Goal: Transaction & Acquisition: Subscribe to service/newsletter

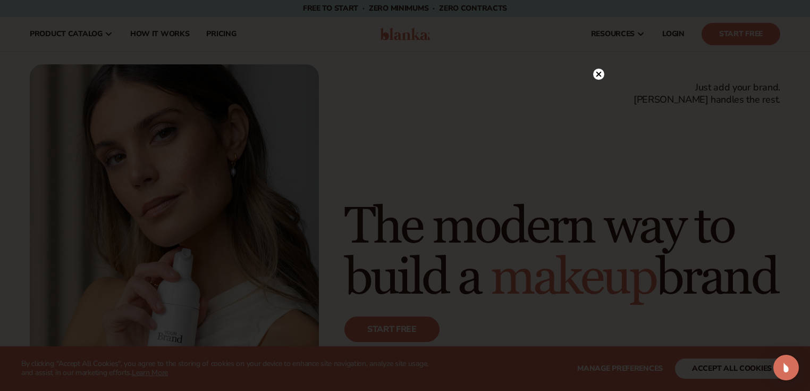
click at [597, 74] on circle at bounding box center [598, 74] width 11 height 11
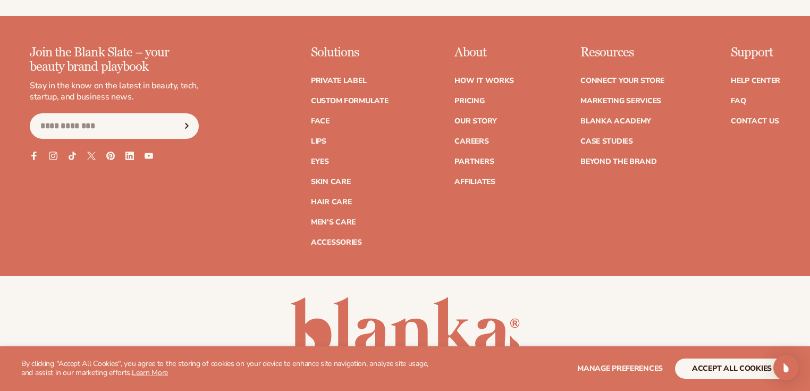
scroll to position [4297, 0]
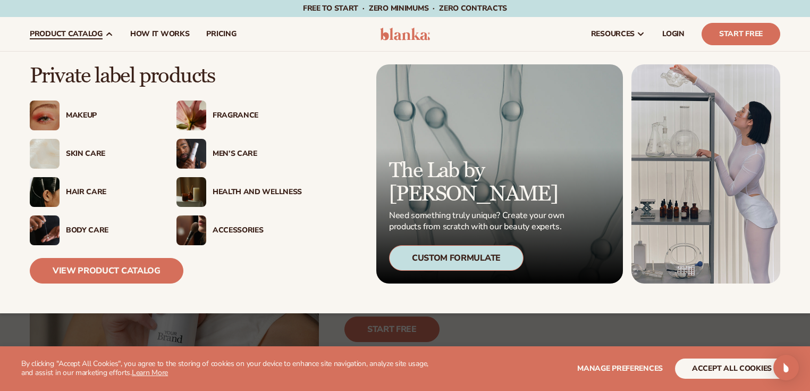
click at [75, 112] on div "Makeup" at bounding box center [110, 115] width 89 height 9
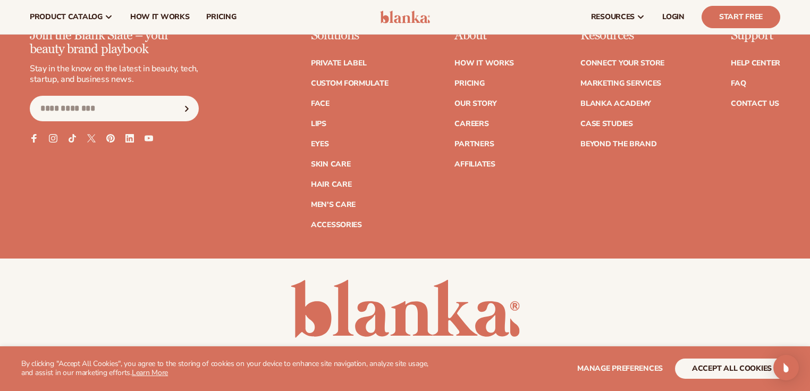
scroll to position [1870, 0]
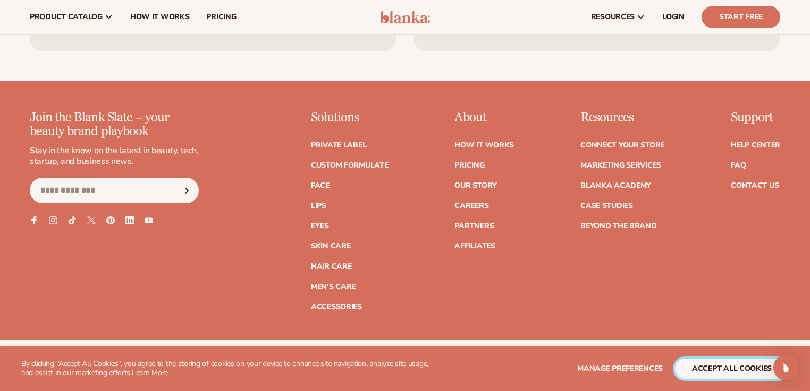
click at [727, 369] on button "accept all cookies" at bounding box center [732, 368] width 114 height 20
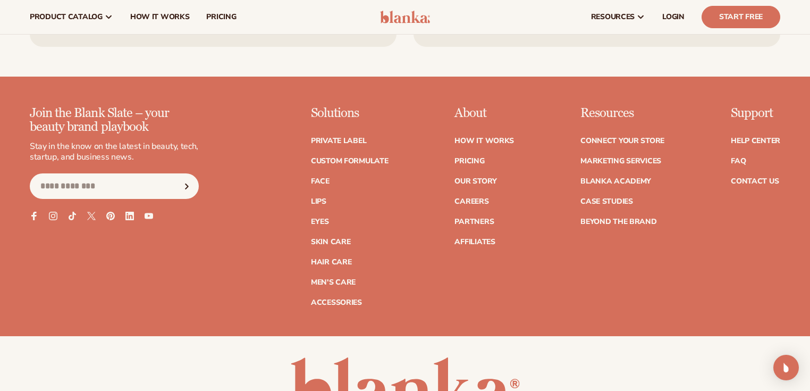
scroll to position [1872, 0]
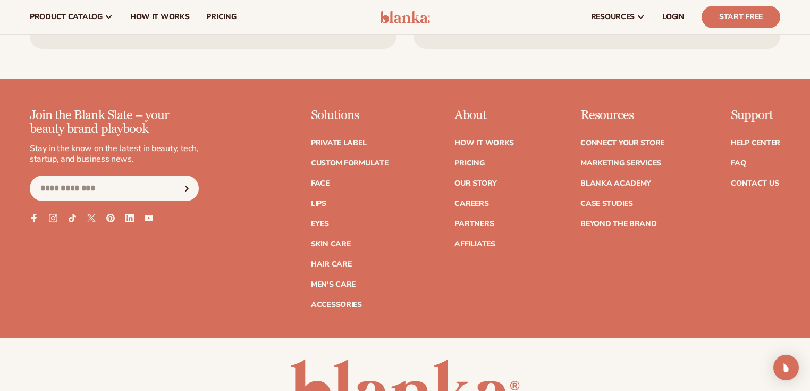
click at [330, 141] on link "Private label" at bounding box center [338, 142] width 55 height 7
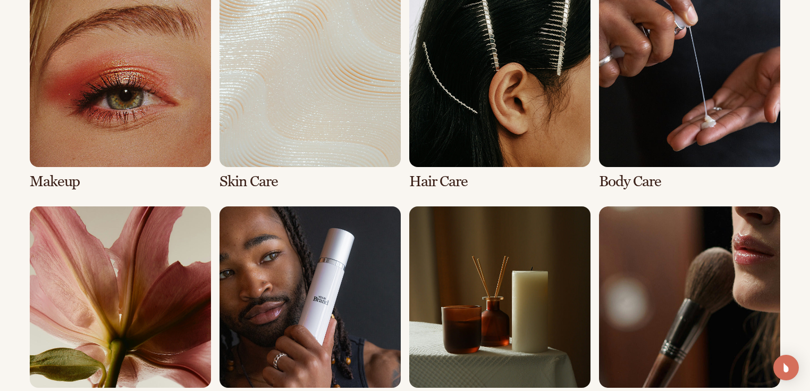
scroll to position [893, 0]
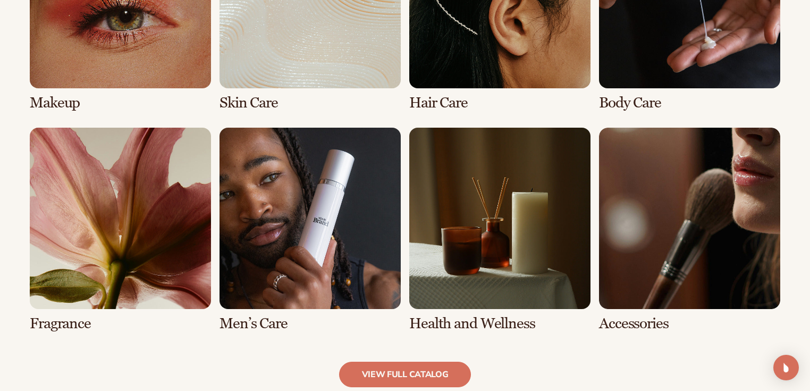
click at [444, 321] on link "7 / 8" at bounding box center [499, 230] width 181 height 204
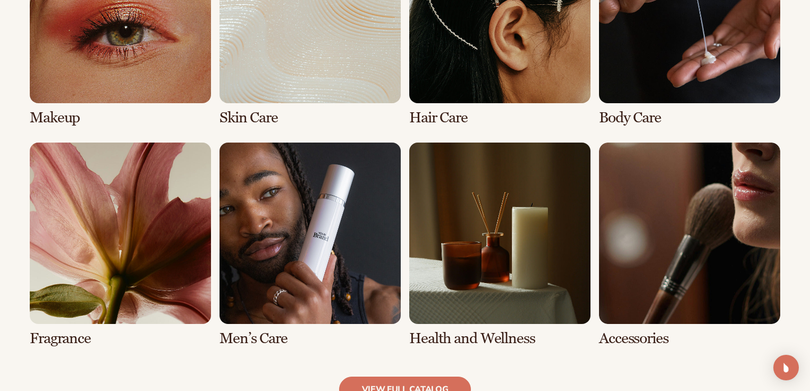
scroll to position [978, 0]
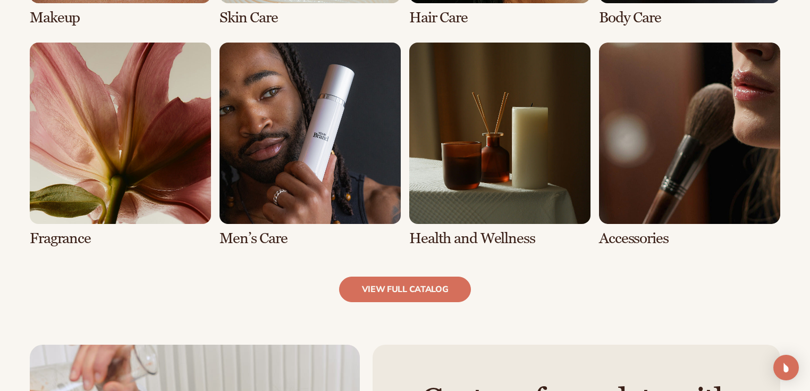
click at [455, 236] on link "7 / 8" at bounding box center [499, 145] width 181 height 204
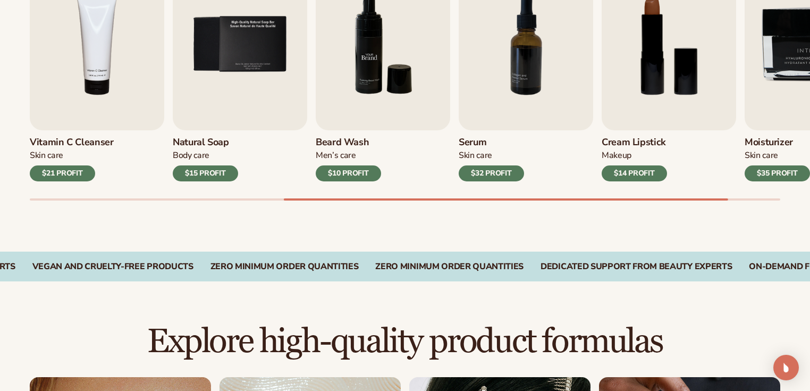
scroll to position [425, 0]
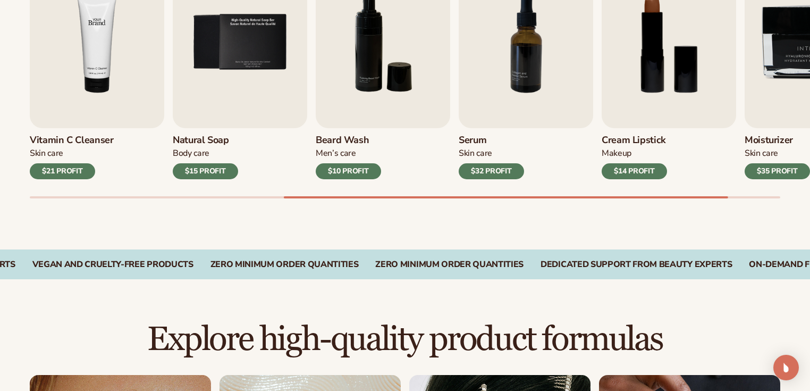
click at [98, 82] on img "4 / 9" at bounding box center [97, 42] width 134 height 172
click at [70, 172] on div "$21 PROFIT" at bounding box center [62, 171] width 65 height 16
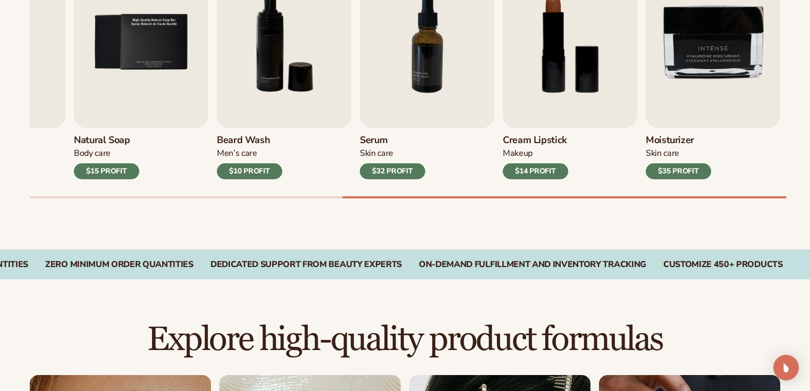
click at [391, 173] on div "$32 PROFIT" at bounding box center [392, 171] width 65 height 16
click at [82, 47] on img "5 / 9" at bounding box center [141, 42] width 134 height 172
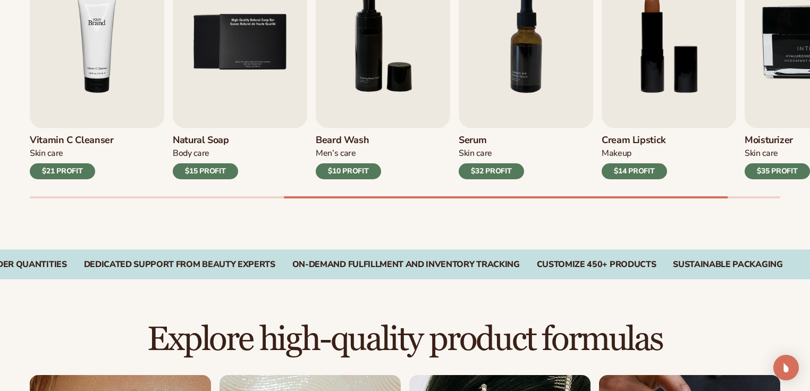
click at [94, 96] on img "4 / 9" at bounding box center [97, 42] width 134 height 172
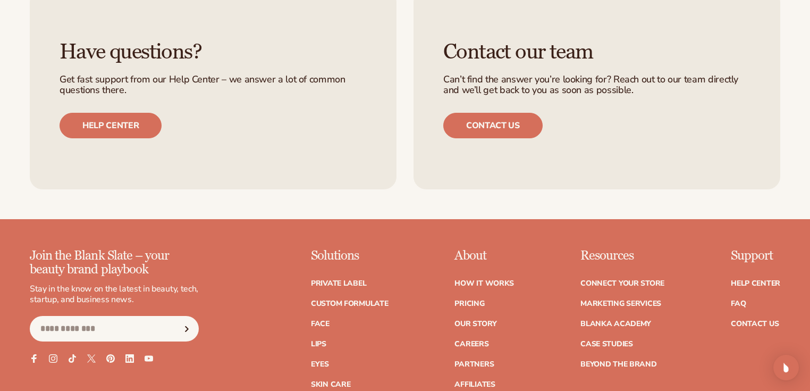
scroll to position [1913, 0]
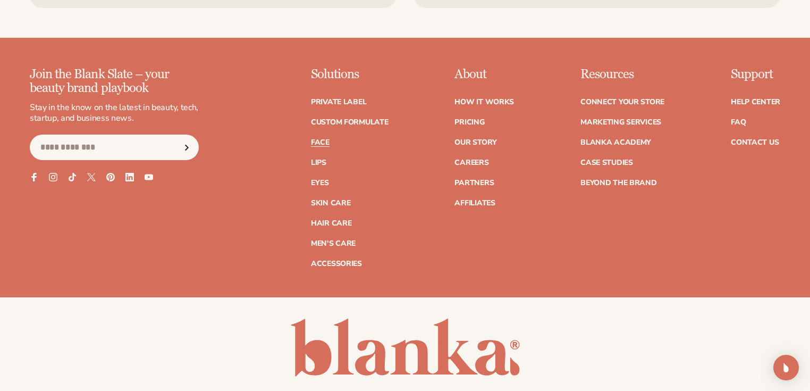
click at [315, 139] on link "Face" at bounding box center [320, 142] width 19 height 7
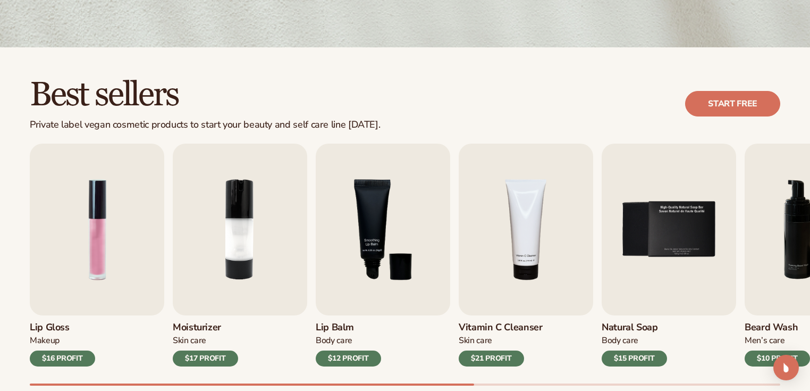
scroll to position [255, 0]
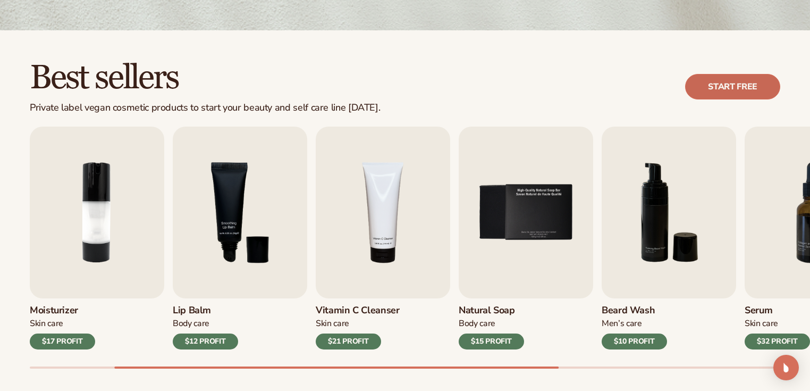
click at [736, 89] on link "Start free" at bounding box center [732, 87] width 95 height 26
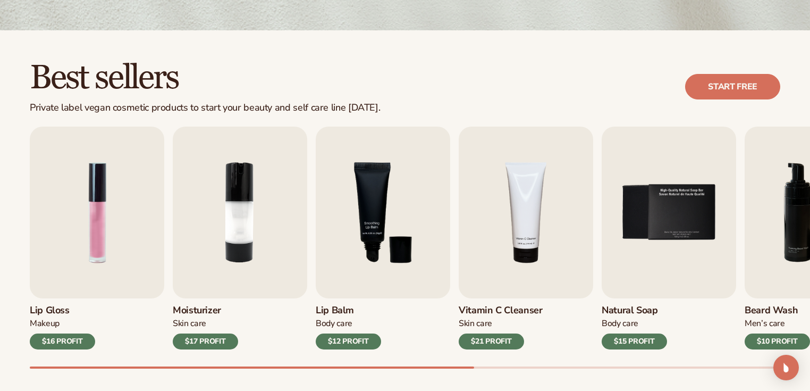
scroll to position [255, 0]
